Goal: Information Seeking & Learning: Learn about a topic

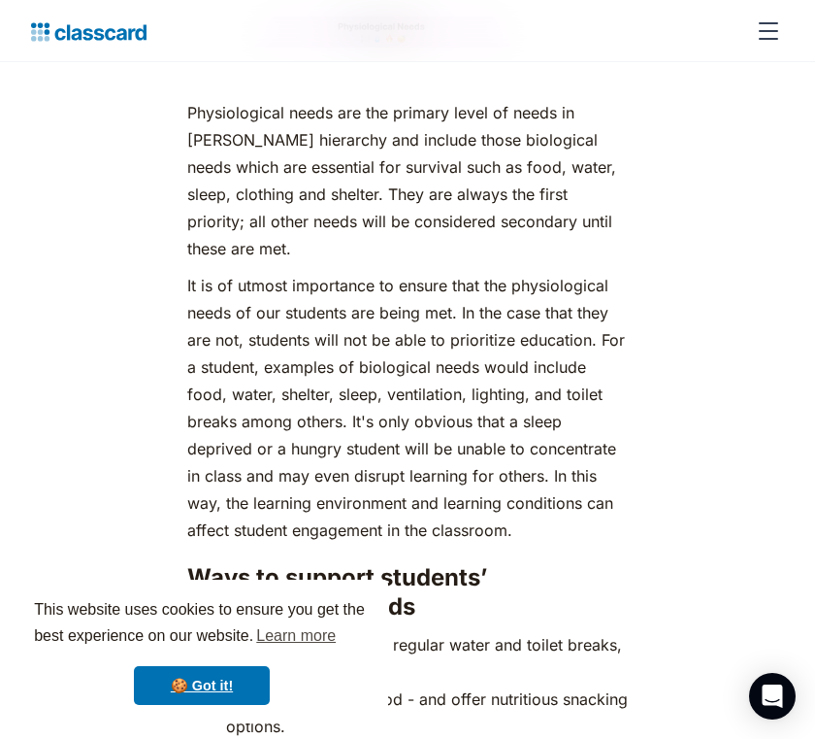
scroll to position [2916, 0]
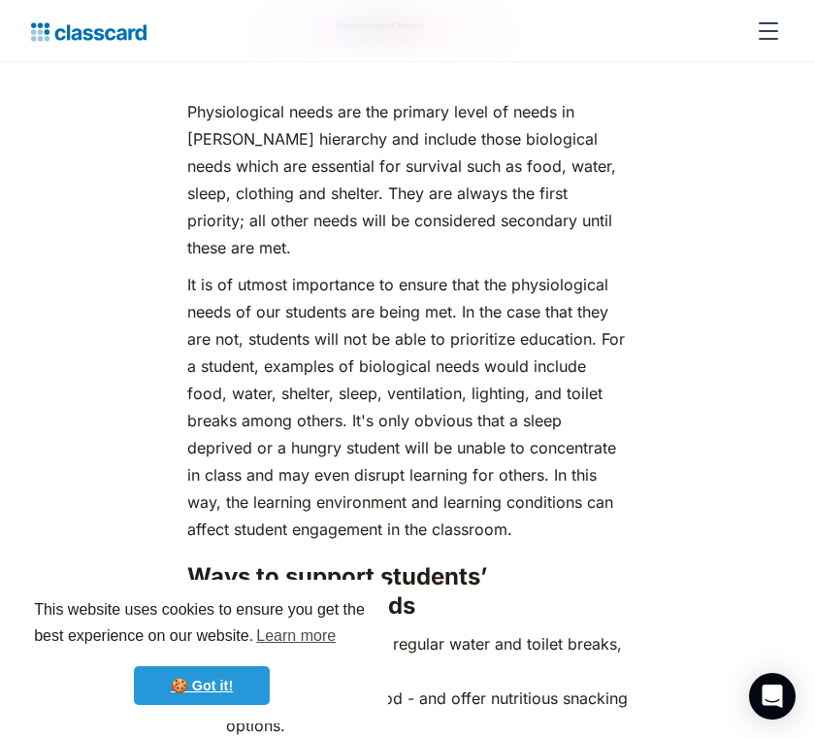
click at [231, 688] on link "🍪 Got it!" at bounding box center [202, 685] width 136 height 39
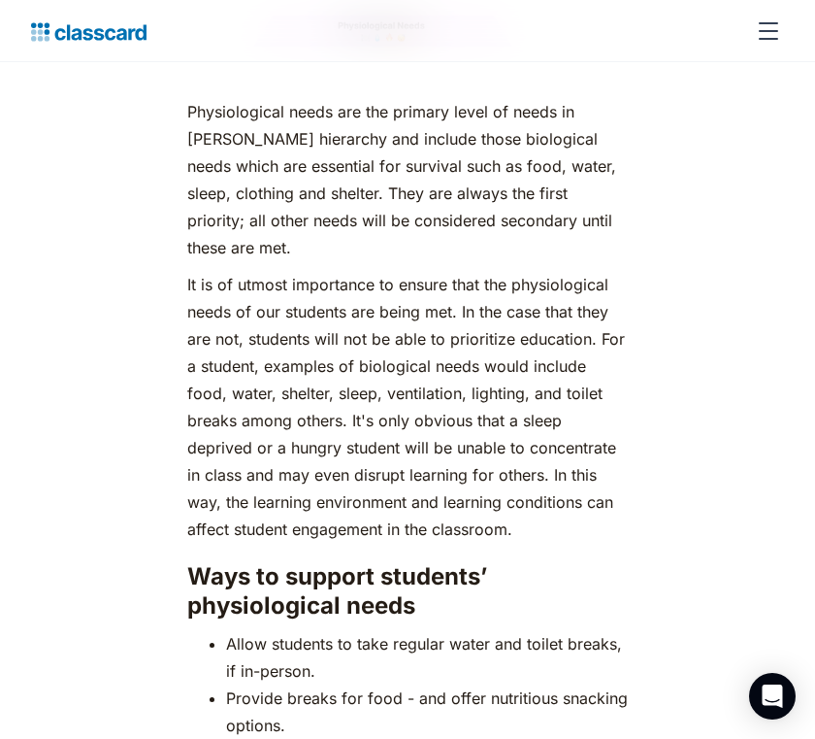
click at [231, 688] on link "🍪 Got it!" at bounding box center [202, 685] width 136 height 39
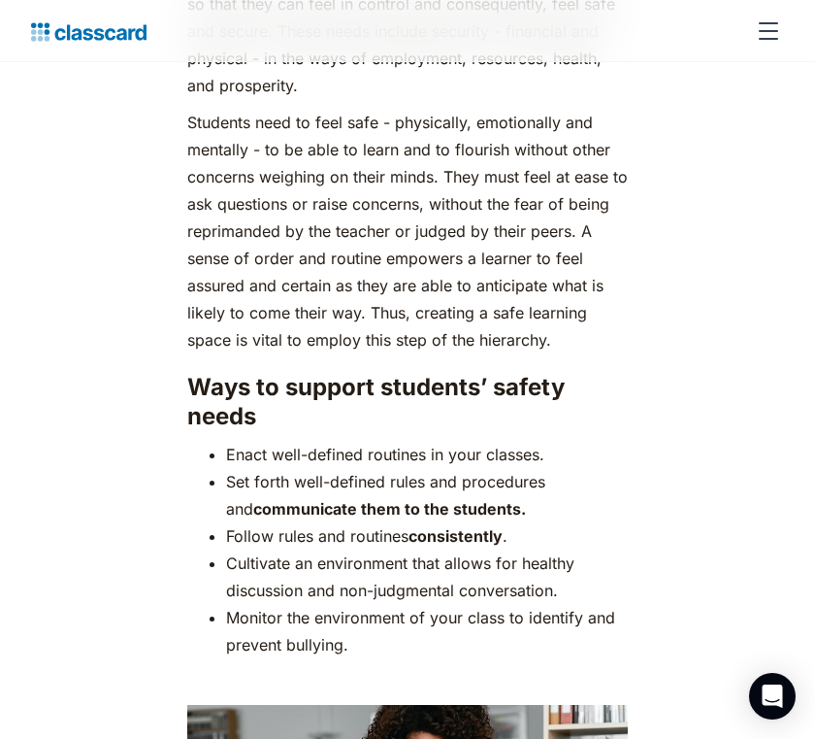
scroll to position [4164, 0]
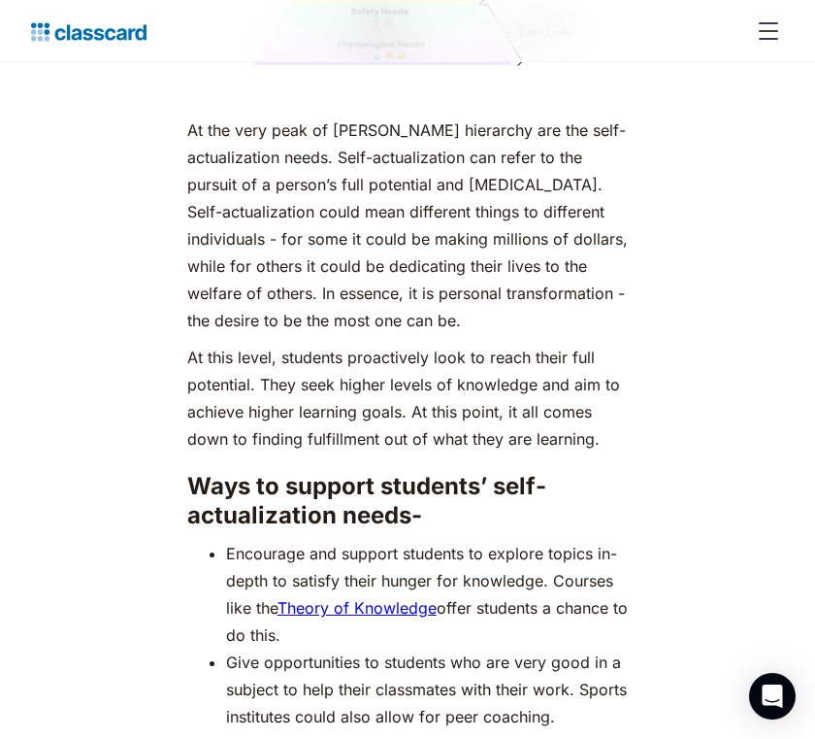
scroll to position [8354, 0]
